Goal: Find specific page/section: Find specific page/section

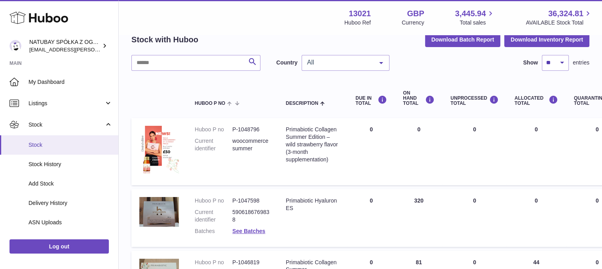
click at [78, 143] on span "Stock" at bounding box center [70, 145] width 84 height 8
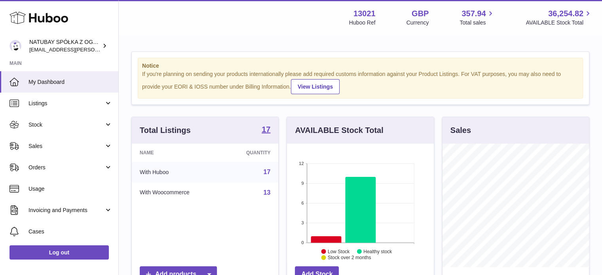
scroll to position [123, 147]
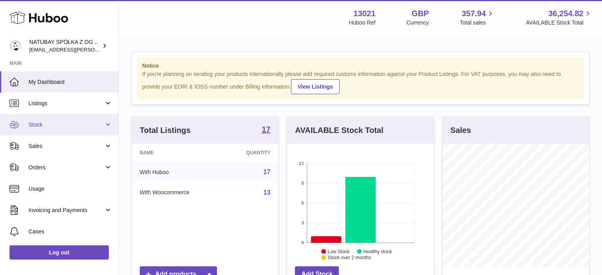
click at [45, 123] on span "Stock" at bounding box center [66, 125] width 76 height 8
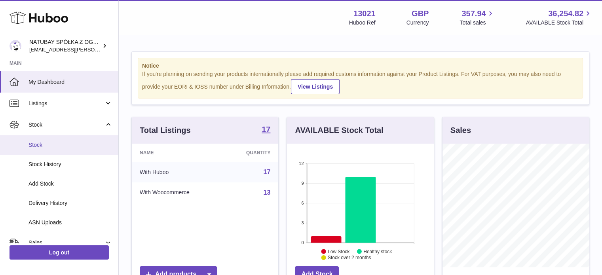
click at [44, 142] on span "Stock" at bounding box center [70, 145] width 84 height 8
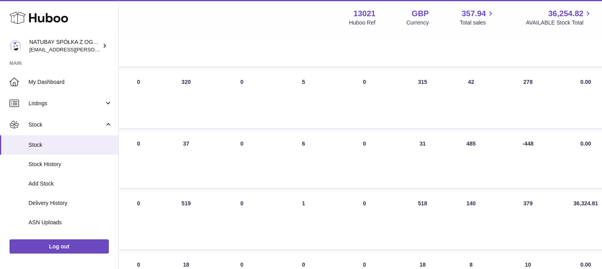
scroll to position [158, 240]
